Goal: Transaction & Acquisition: Purchase product/service

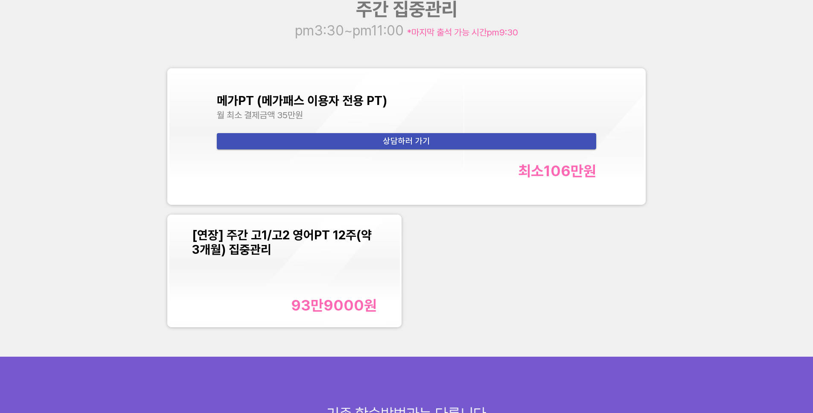
scroll to position [1112, 0]
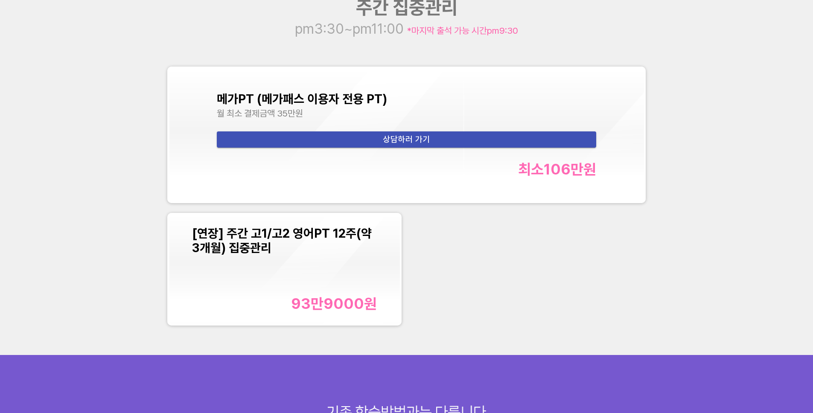
click at [419, 286] on div "메가PT (메가패스 이용자 전용 PT) 월 최소 결제금액 35만원 상담하러 가기 최소 106만 원 [연장] 주간 고1/고2 영어PT 12주(약…" at bounding box center [407, 195] width 488 height 269
click at [520, 270] on div "메가PT (메가패스 이용자 전용 PT) 월 최소 결제금액 35만원 상담하러 가기 최소 106만 원 [연장] 주간 고1/고2 영어PT 12주(약…" at bounding box center [407, 195] width 488 height 269
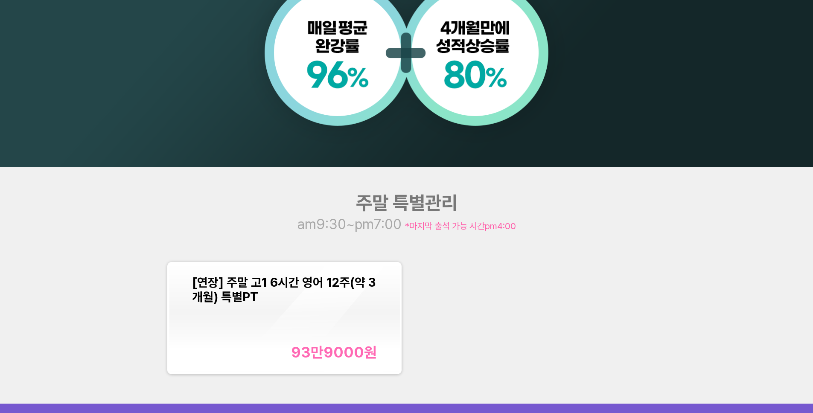
scroll to position [1123, 0]
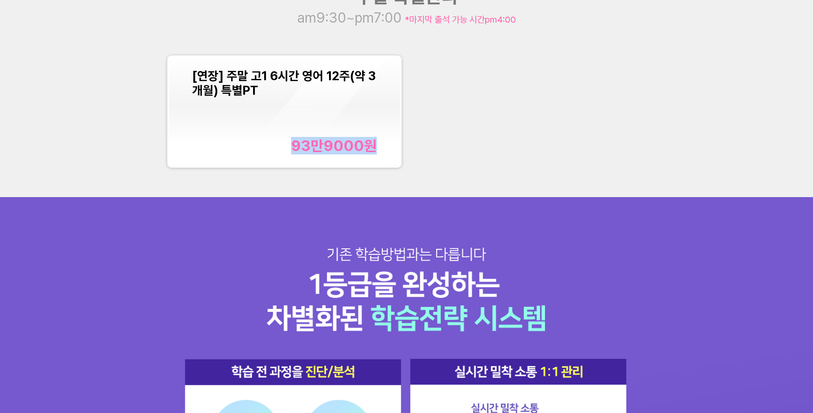
drag, startPoint x: 472, startPoint y: 120, endPoint x: 477, endPoint y: 161, distance: 41.3
click at [477, 161] on div "[연장] 주말 고1 6시간 영어 12주(약 3개월) 특별PT 93만9000 원" at bounding box center [407, 111] width 488 height 122
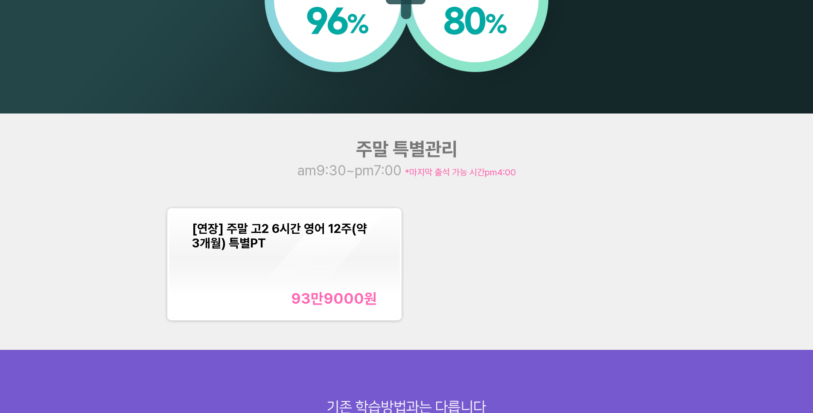
scroll to position [1042, 0]
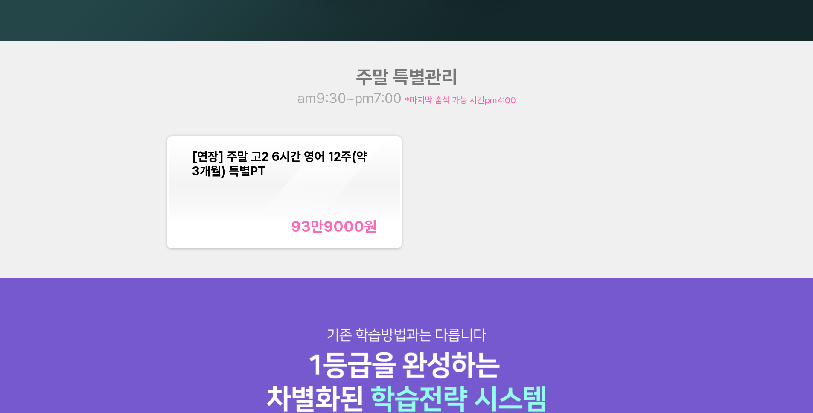
click at [451, 187] on div "[연장] 주말 고2 6시간 영어 12주(약 3개월) 특별PT 93만9000 원" at bounding box center [407, 192] width 488 height 122
drag, startPoint x: 447, startPoint y: 154, endPoint x: 455, endPoint y: 194, distance: 41.0
click at [455, 194] on div "[연장] 주말 고2 6시간 영어 12주(약 3개월) 특별PT 93만9000 원" at bounding box center [407, 192] width 488 height 122
click at [453, 207] on div "[연장] 주말 고2 6시간 영어 12주(약 3개월) 특별PT 93만9000 원" at bounding box center [407, 192] width 488 height 122
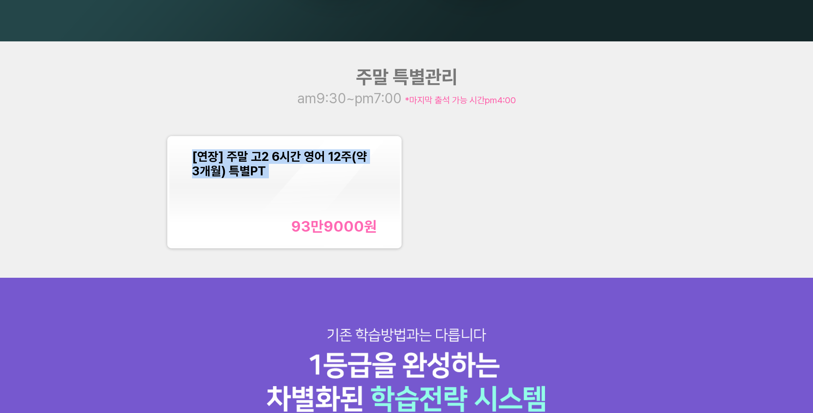
drag, startPoint x: 453, startPoint y: 207, endPoint x: 430, endPoint y: 142, distance: 69.4
click at [430, 142] on div "[연장] 주말 고2 6시간 영어 12주(약 3개월) 특별PT 93만9000 원" at bounding box center [407, 192] width 488 height 122
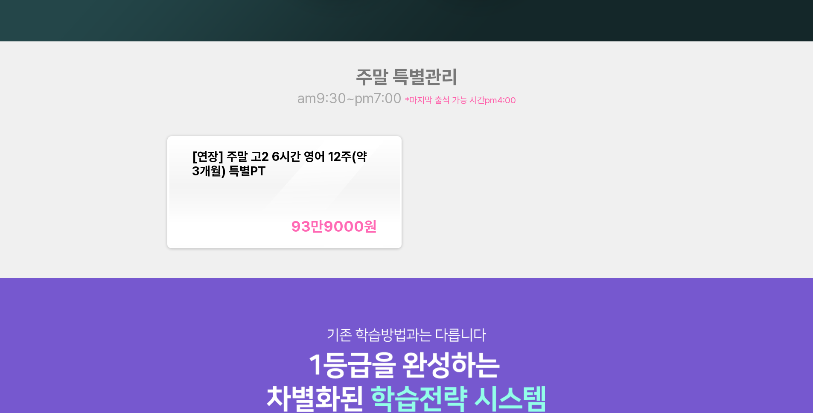
click at [430, 142] on div "[연장] 주말 고2 6시간 영어 12주(약 3개월) 특별PT 93만9000 원" at bounding box center [407, 192] width 488 height 122
drag, startPoint x: 420, startPoint y: 151, endPoint x: 434, endPoint y: 179, distance: 30.9
click at [420, 151] on div "[연장] 주말 고2 6시간 영어 12주(약 3개월) 특별PT 93만9000 원" at bounding box center [407, 192] width 488 height 122
